Goal: Task Accomplishment & Management: Use online tool/utility

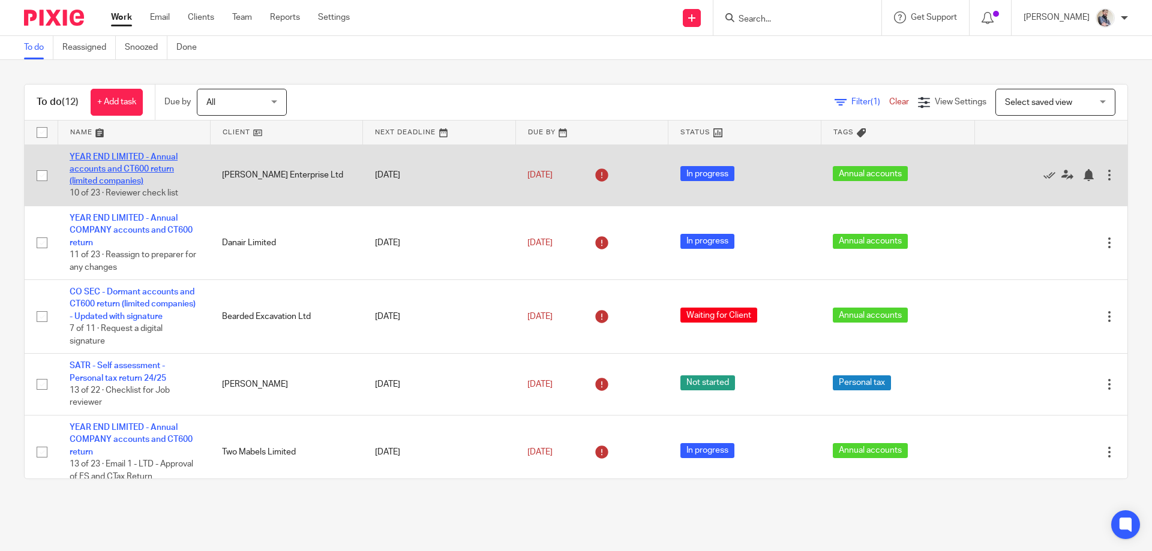
click at [145, 167] on link "YEAR END LIMITED - Annual accounts and CT600 return (limited companies)" at bounding box center [124, 169] width 108 height 33
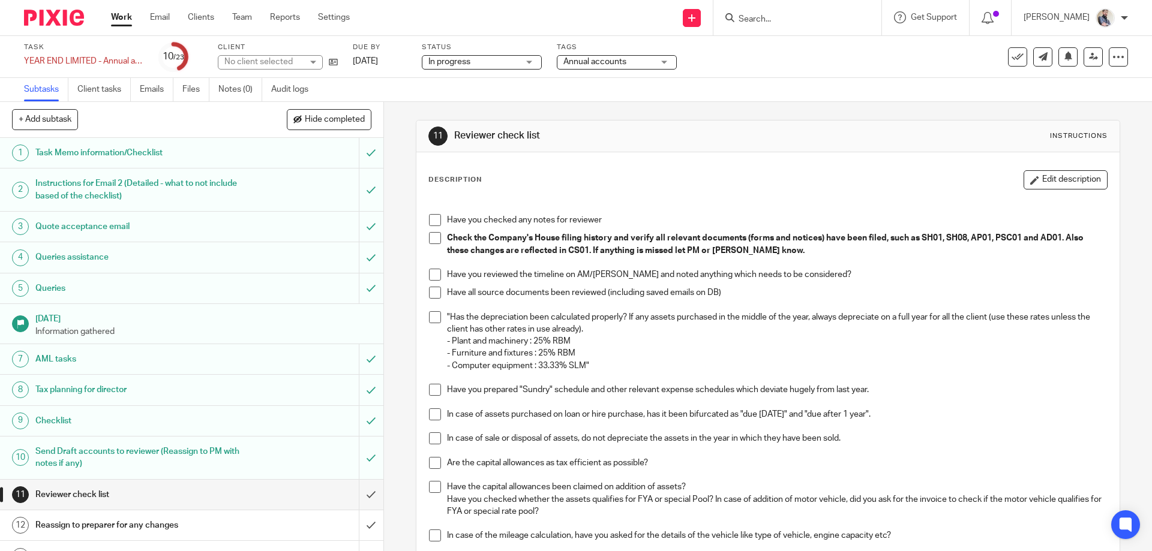
click at [431, 217] on span at bounding box center [435, 220] width 12 height 12
click at [432, 247] on li "Check the Company's House filing history and verify all relevant documents (for…" at bounding box center [767, 250] width 677 height 37
click at [432, 238] on span at bounding box center [435, 238] width 12 height 12
click at [431, 274] on span at bounding box center [435, 275] width 12 height 12
click at [431, 296] on span at bounding box center [435, 293] width 12 height 12
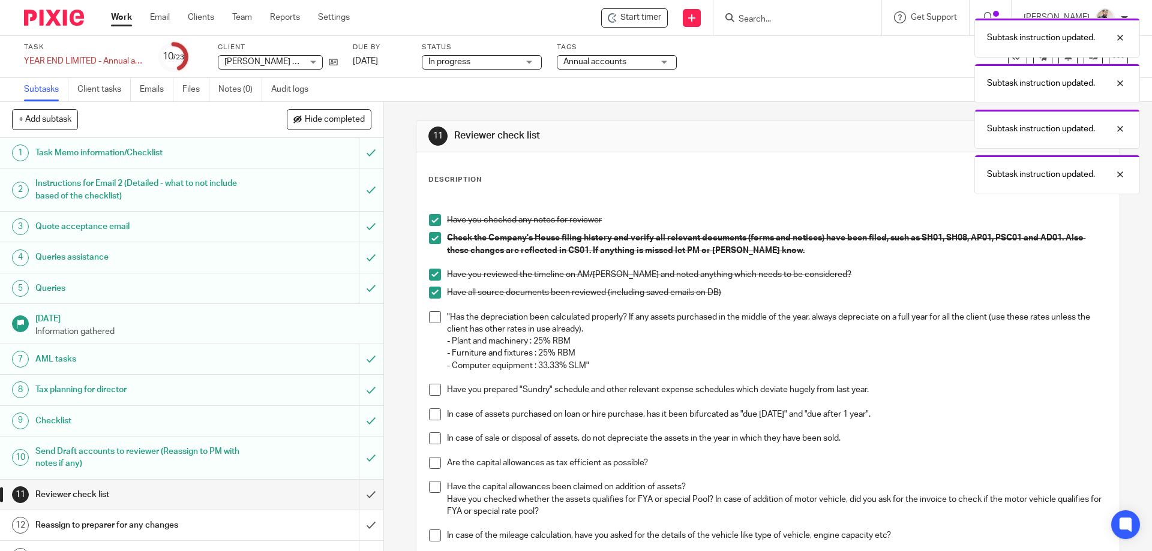
click at [434, 326] on li ""Has the depreciation been calculated properly? If any assets purchased in the …" at bounding box center [767, 347] width 677 height 73
click at [431, 316] on span at bounding box center [435, 317] width 12 height 12
click at [434, 391] on span at bounding box center [435, 390] width 12 height 12
click at [433, 419] on span at bounding box center [435, 415] width 12 height 12
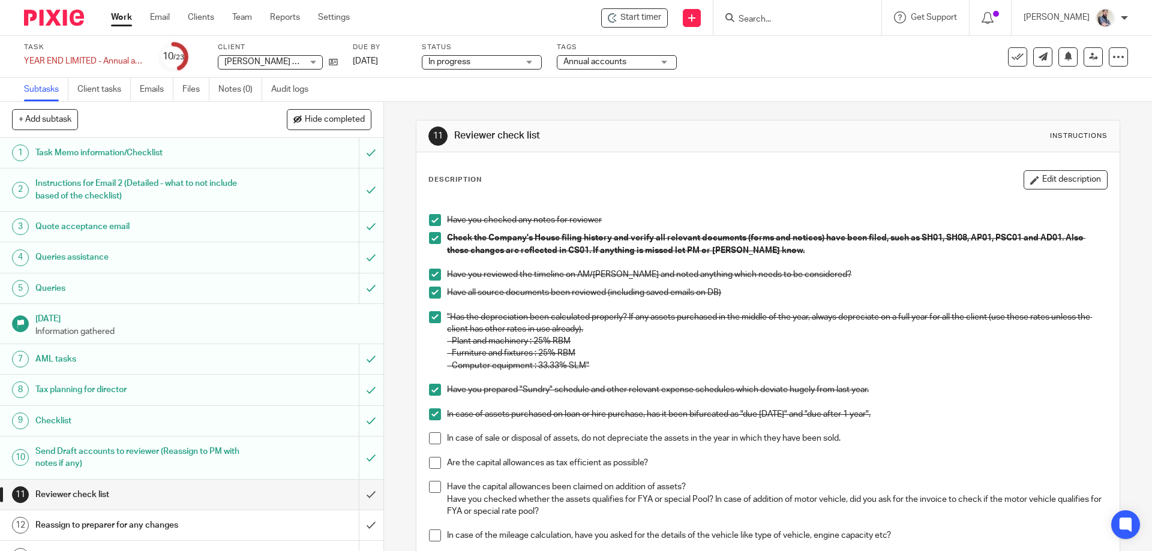
click at [433, 436] on span at bounding box center [435, 439] width 12 height 12
click at [433, 461] on span at bounding box center [435, 463] width 12 height 12
click at [433, 492] on span at bounding box center [435, 487] width 12 height 12
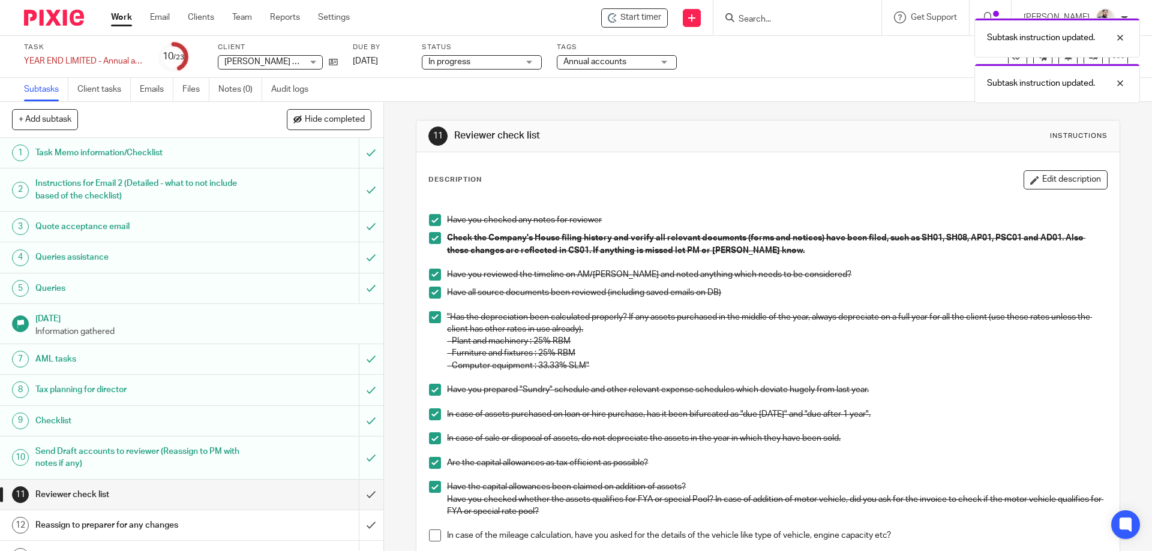
click at [433, 535] on span at bounding box center [435, 536] width 12 height 12
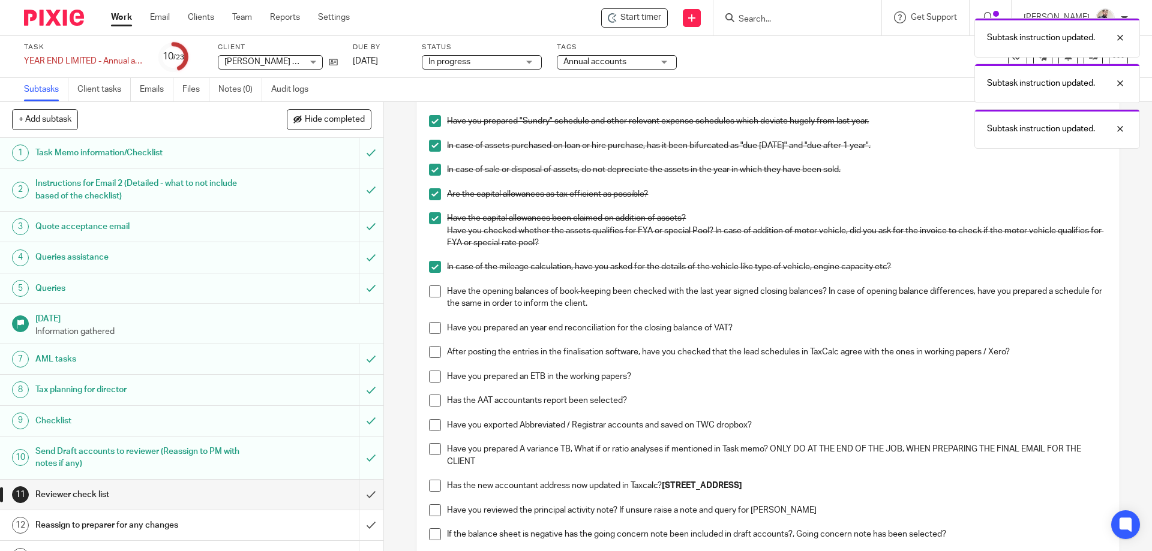
scroll to position [320, 0]
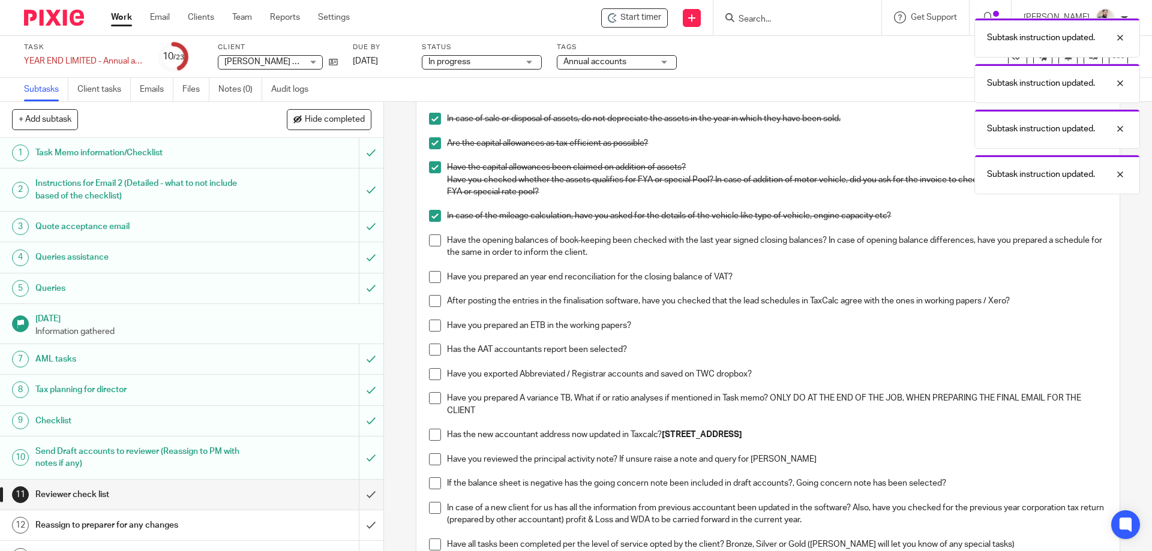
click at [429, 239] on span at bounding box center [435, 241] width 12 height 12
click at [434, 285] on li "Have you prepared an year end reconciliation for the closing balance of VAT?" at bounding box center [767, 283] width 677 height 25
click at [431, 281] on span at bounding box center [435, 277] width 12 height 12
click at [431, 304] on span at bounding box center [435, 301] width 12 height 12
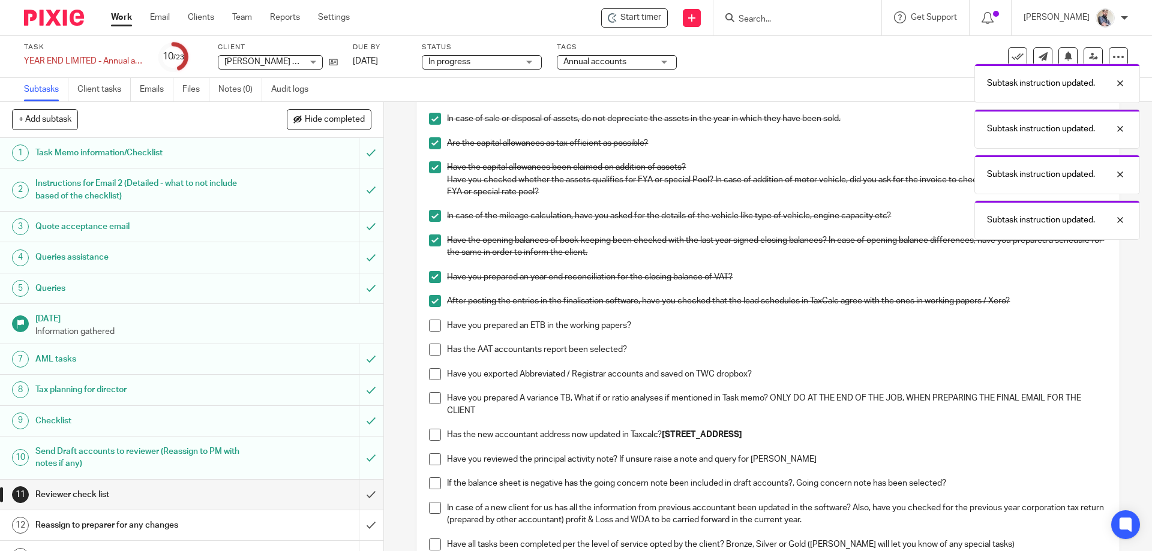
click at [431, 324] on span at bounding box center [435, 326] width 12 height 12
click at [430, 347] on span at bounding box center [435, 350] width 12 height 12
click at [430, 374] on span at bounding box center [435, 374] width 12 height 12
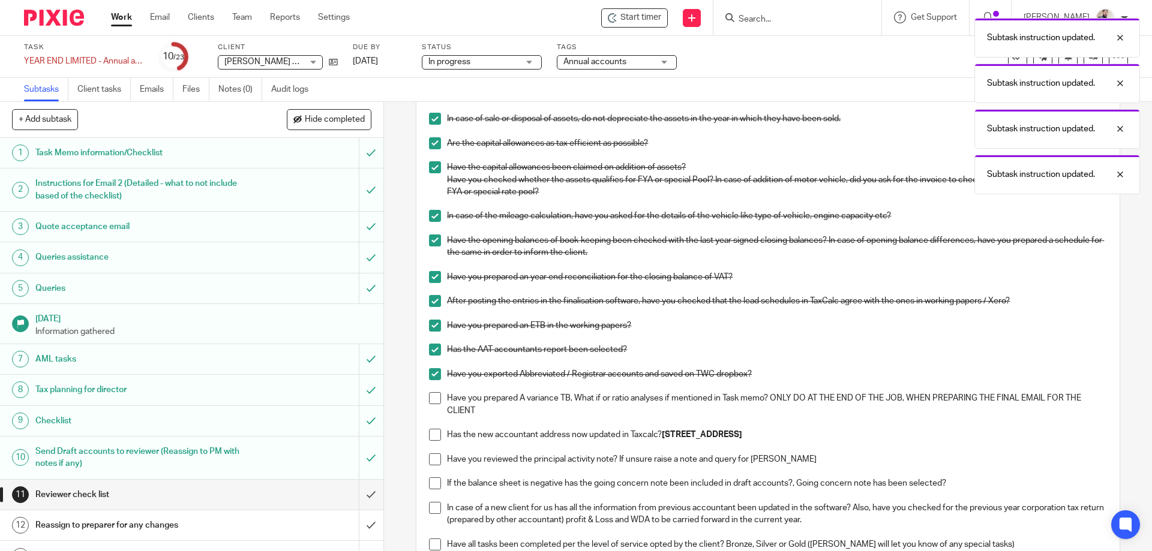
click at [430, 403] on span at bounding box center [435, 398] width 12 height 12
click at [429, 439] on span at bounding box center [435, 435] width 12 height 12
click at [429, 455] on span at bounding box center [435, 460] width 12 height 12
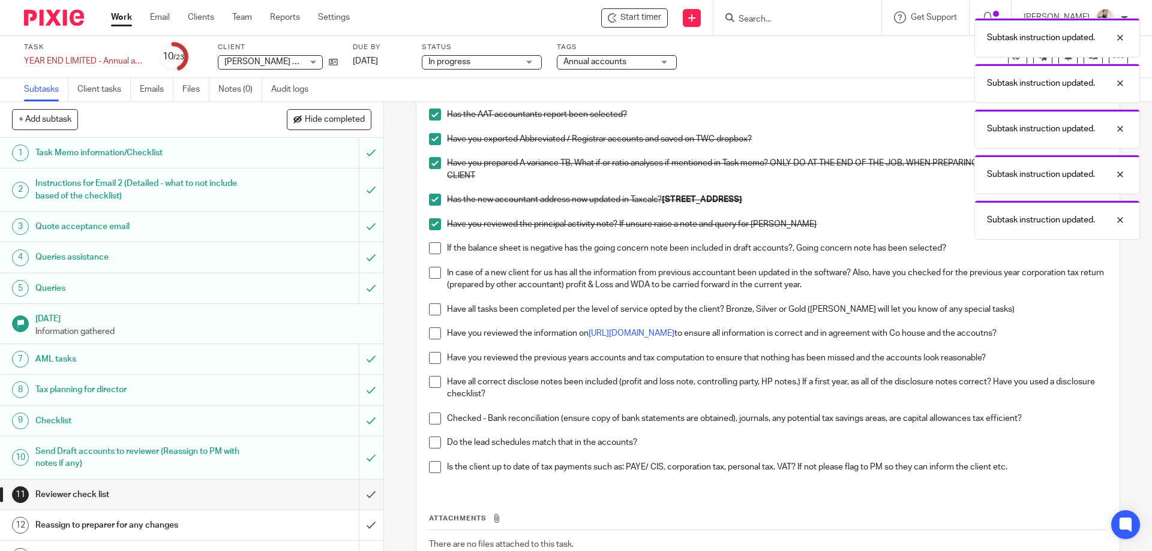
scroll to position [560, 0]
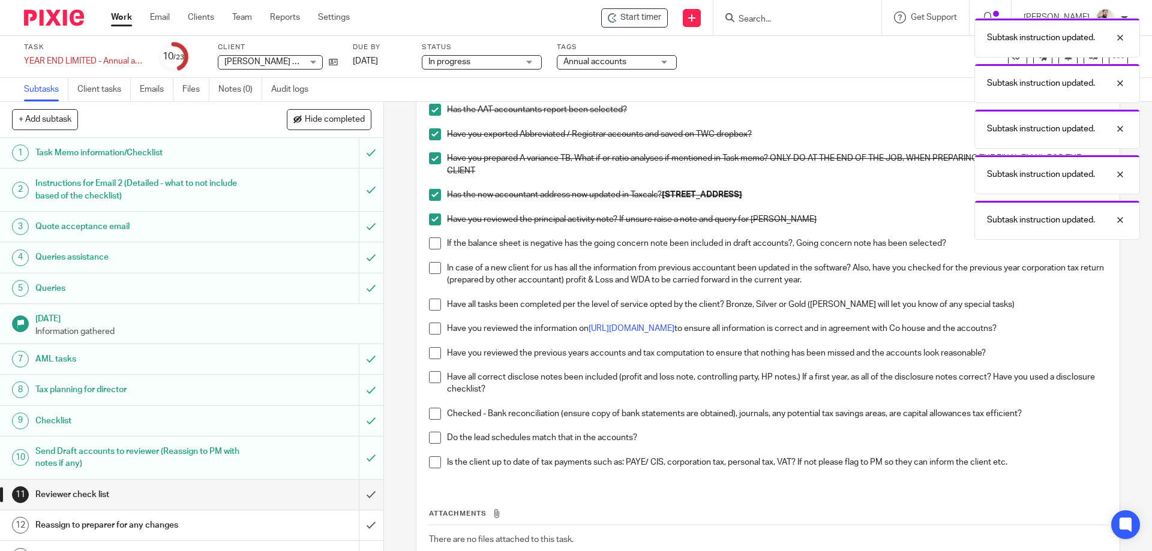
click at [432, 247] on span at bounding box center [435, 244] width 12 height 12
click at [432, 268] on span at bounding box center [435, 268] width 12 height 12
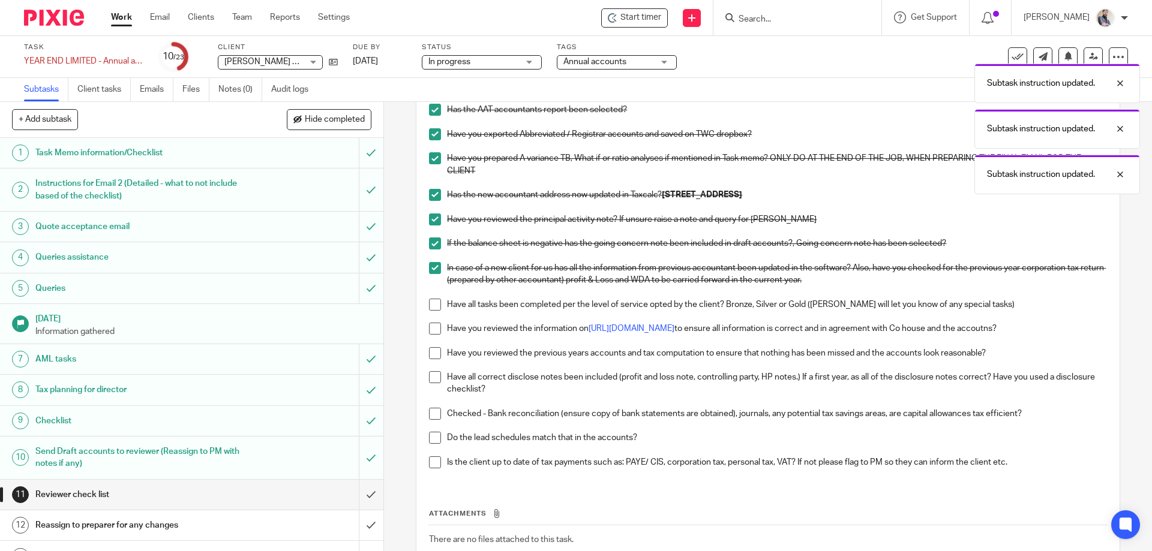
click at [435, 304] on span at bounding box center [435, 305] width 12 height 12
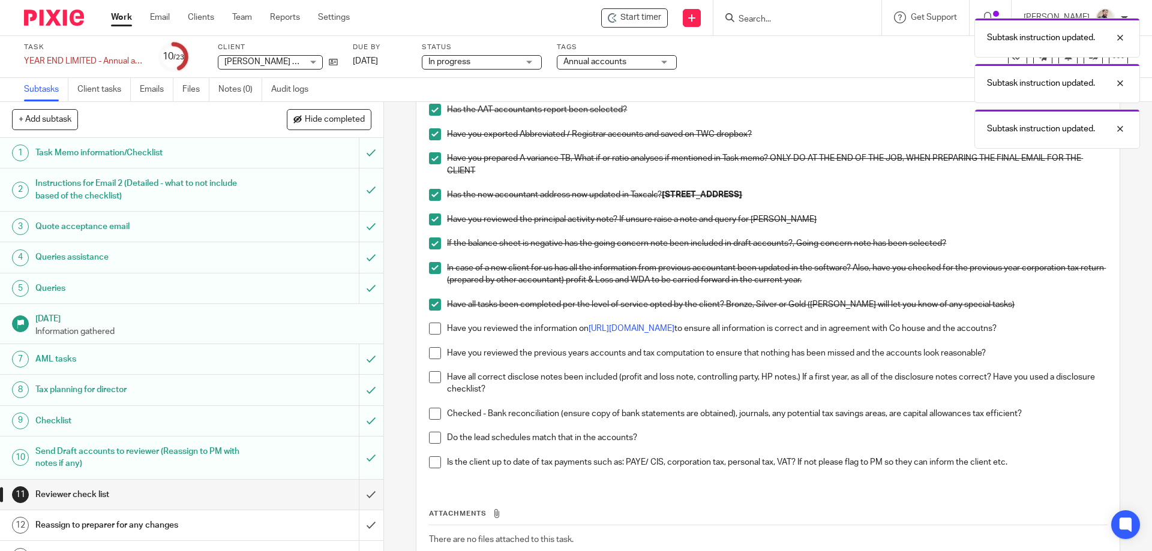
click at [436, 328] on span at bounding box center [435, 329] width 12 height 12
click at [434, 352] on span at bounding box center [435, 353] width 12 height 12
click at [429, 375] on span at bounding box center [435, 377] width 12 height 12
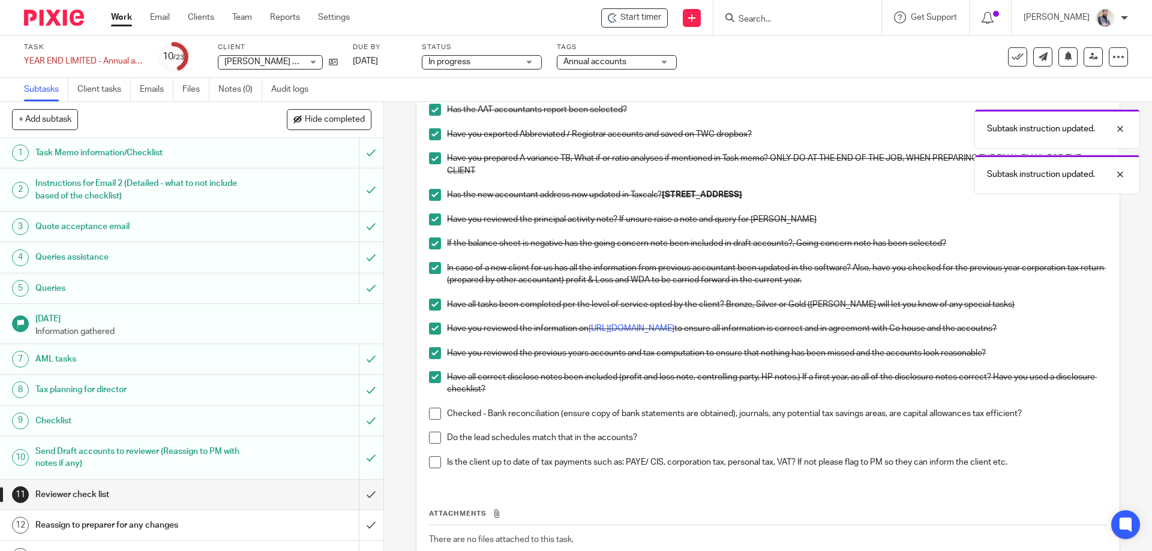
click at [432, 413] on span at bounding box center [435, 414] width 12 height 12
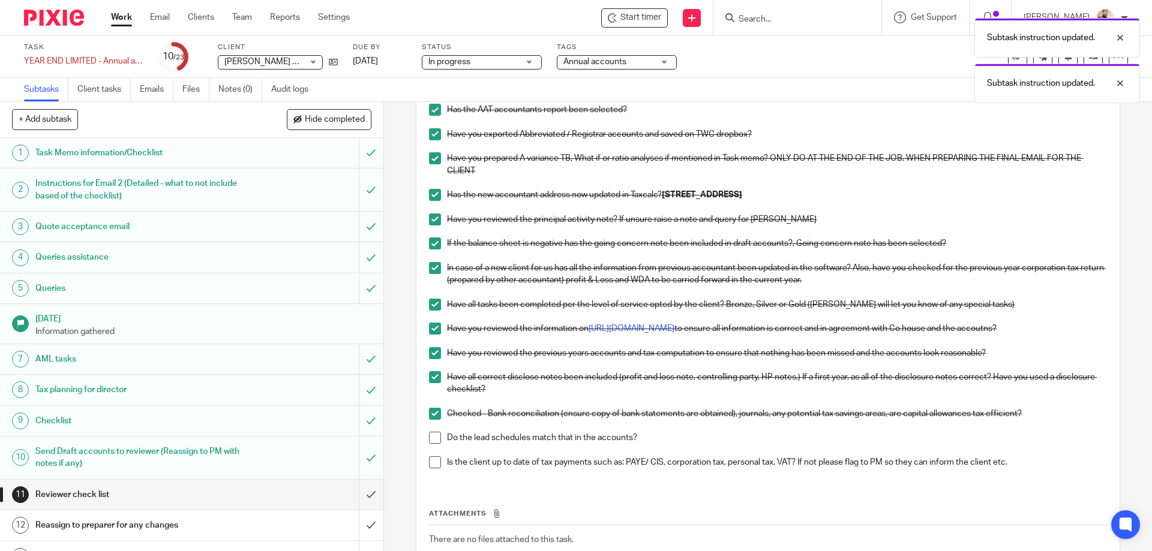
click at [432, 435] on span at bounding box center [435, 438] width 12 height 12
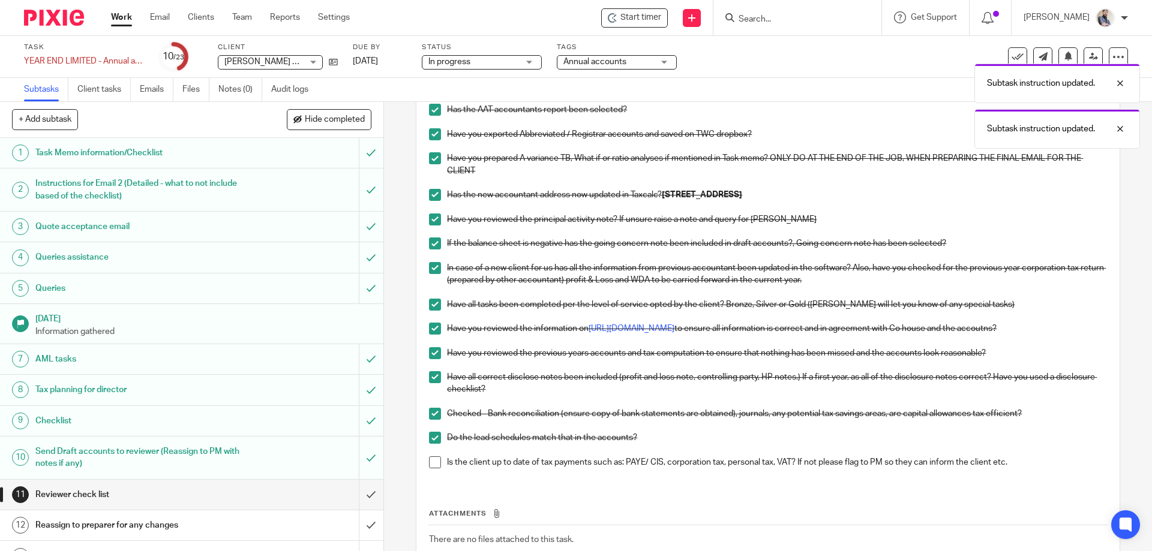
click at [431, 457] on span at bounding box center [435, 463] width 12 height 12
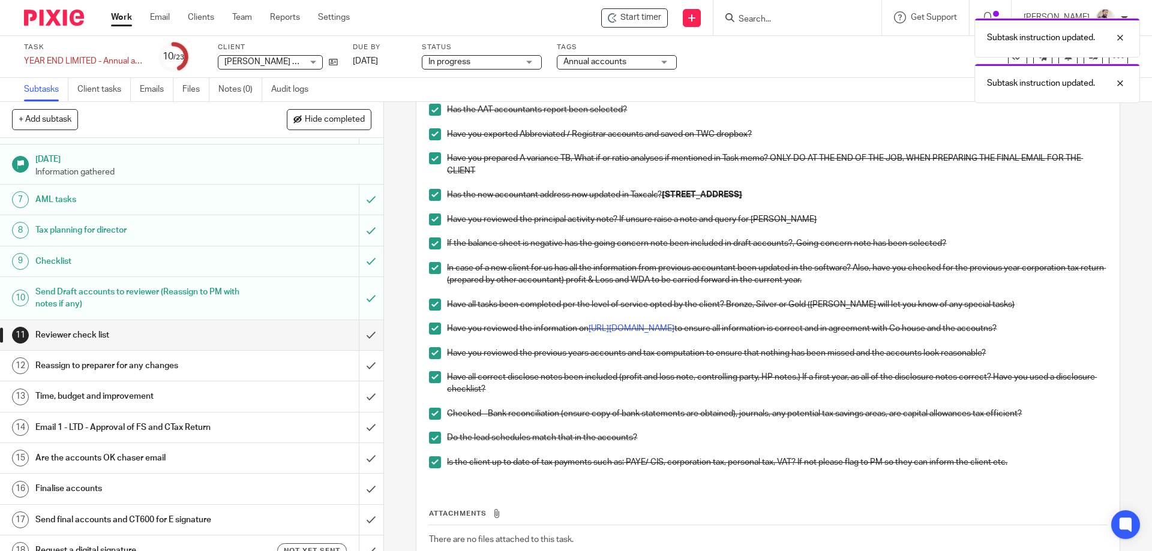
scroll to position [160, 0]
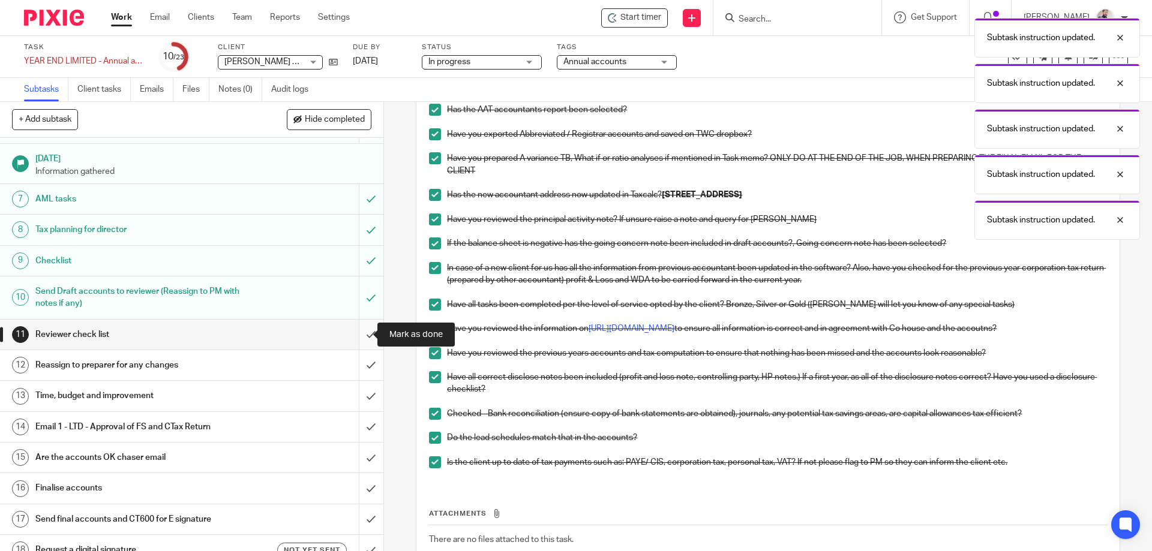
click at [360, 328] on input "submit" at bounding box center [191, 335] width 383 height 30
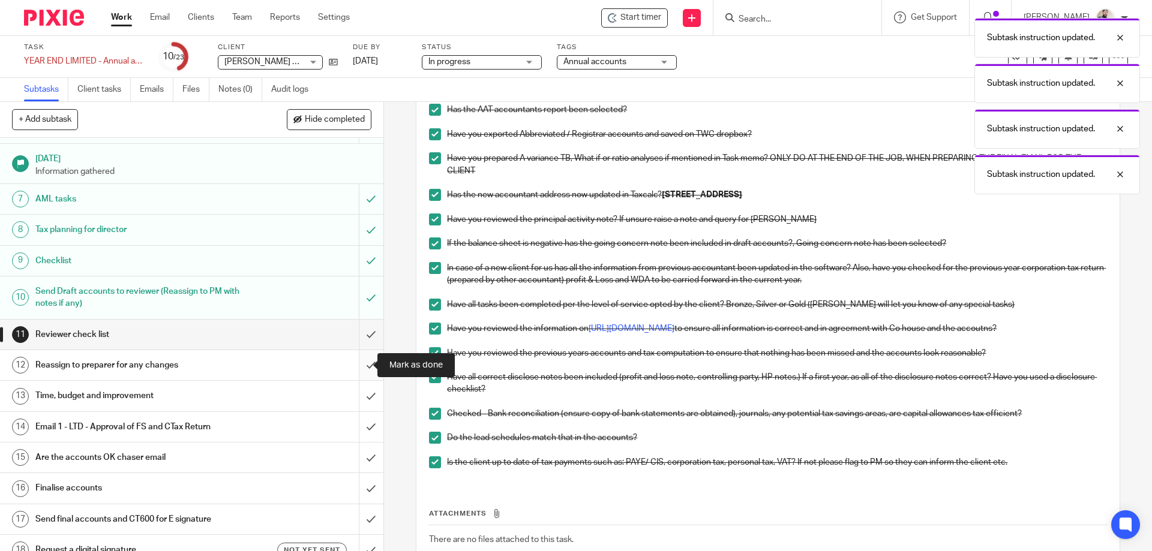
click at [361, 365] on input "submit" at bounding box center [191, 365] width 383 height 30
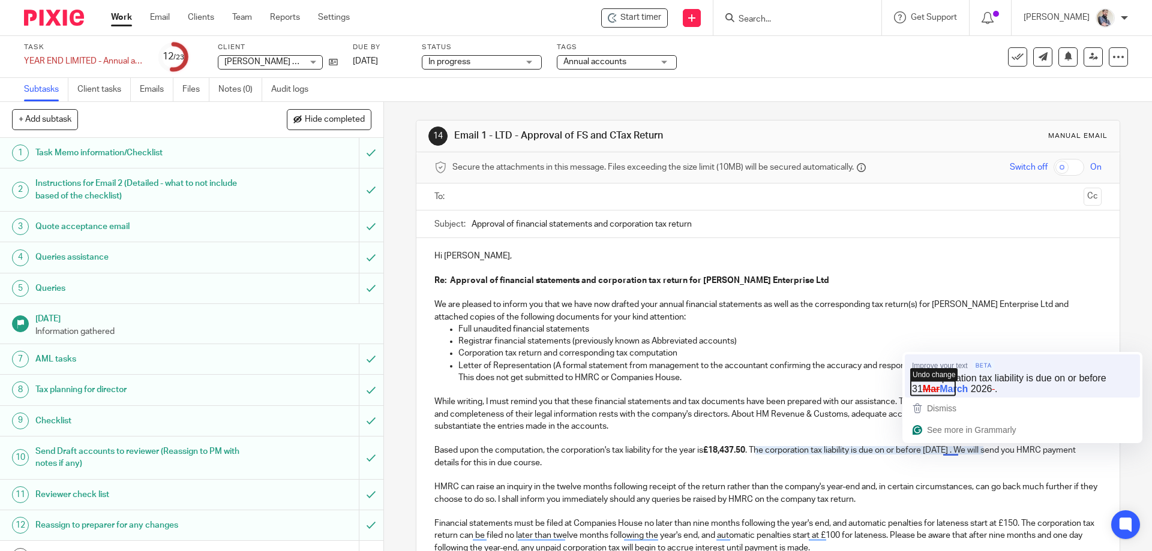
click at [953, 395] on icon "button" at bounding box center [933, 389] width 44 height 14
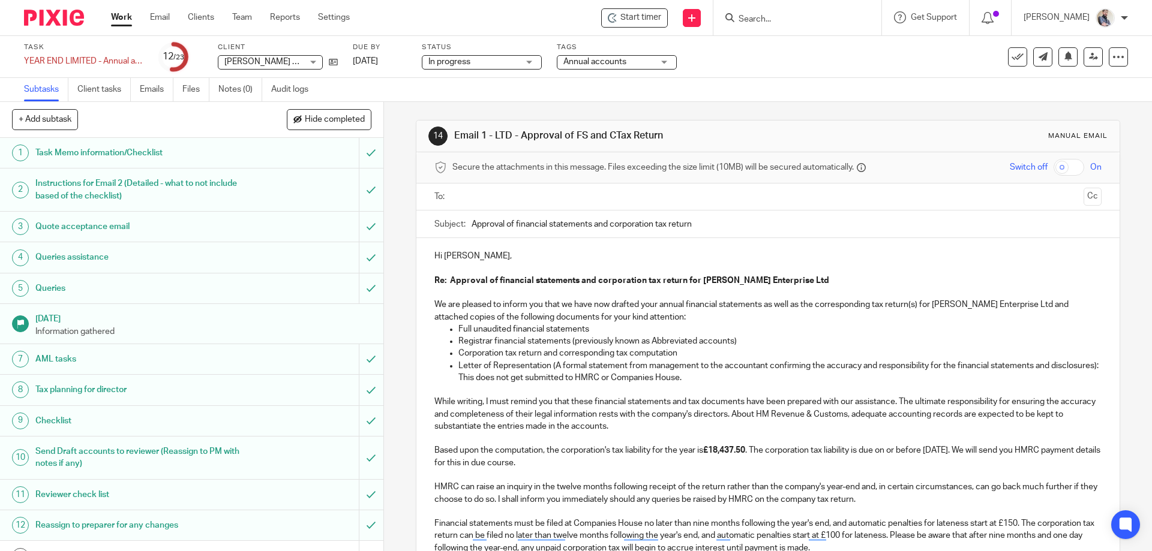
click at [953, 452] on p "Based upon the computation, the corporation's tax liability for the year is £18…" at bounding box center [767, 457] width 667 height 25
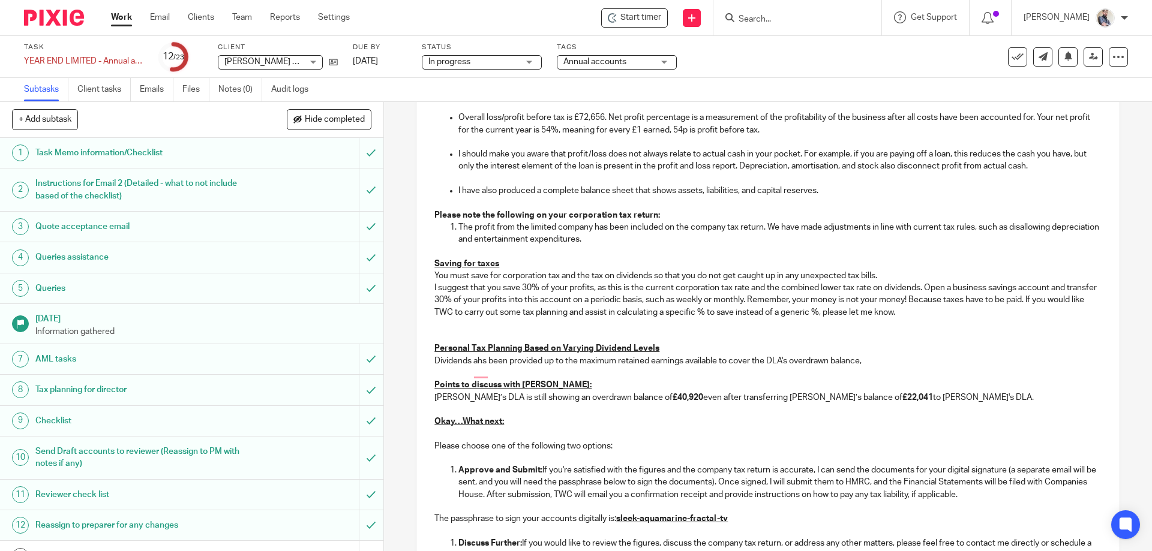
scroll to position [1080, 0]
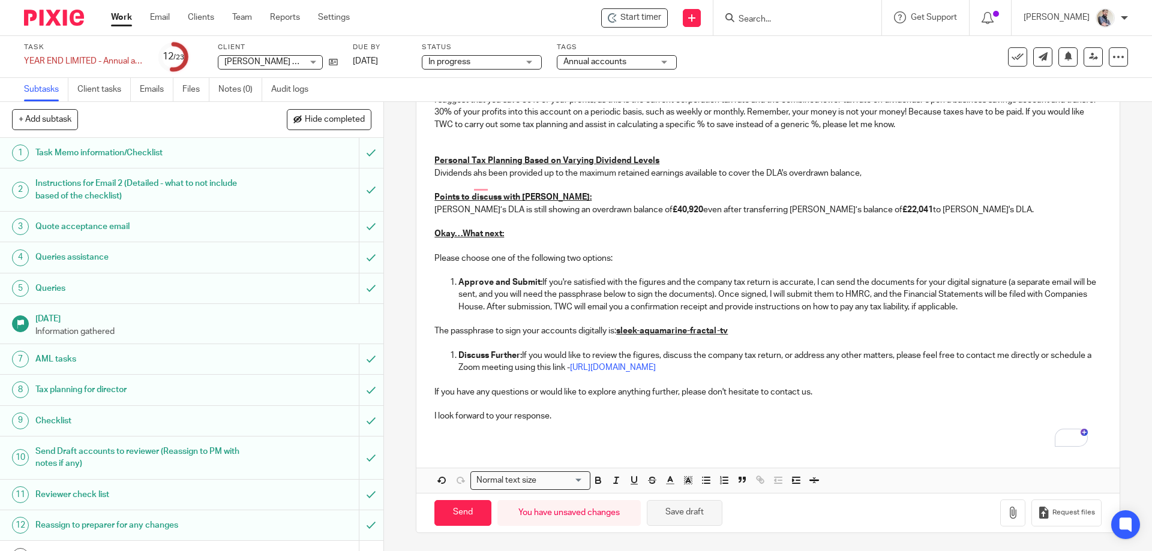
click at [688, 520] on button "Save draft" at bounding box center [685, 513] width 76 height 26
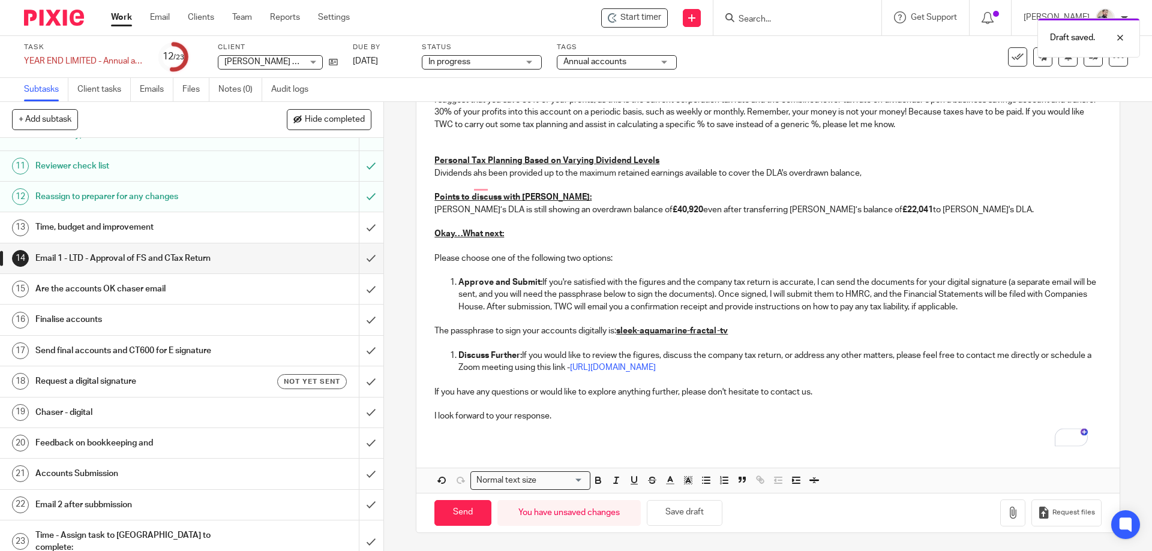
click at [115, 170] on h1 "Reviewer check list" at bounding box center [139, 166] width 208 height 18
